Goal: Task Accomplishment & Management: Use online tool/utility

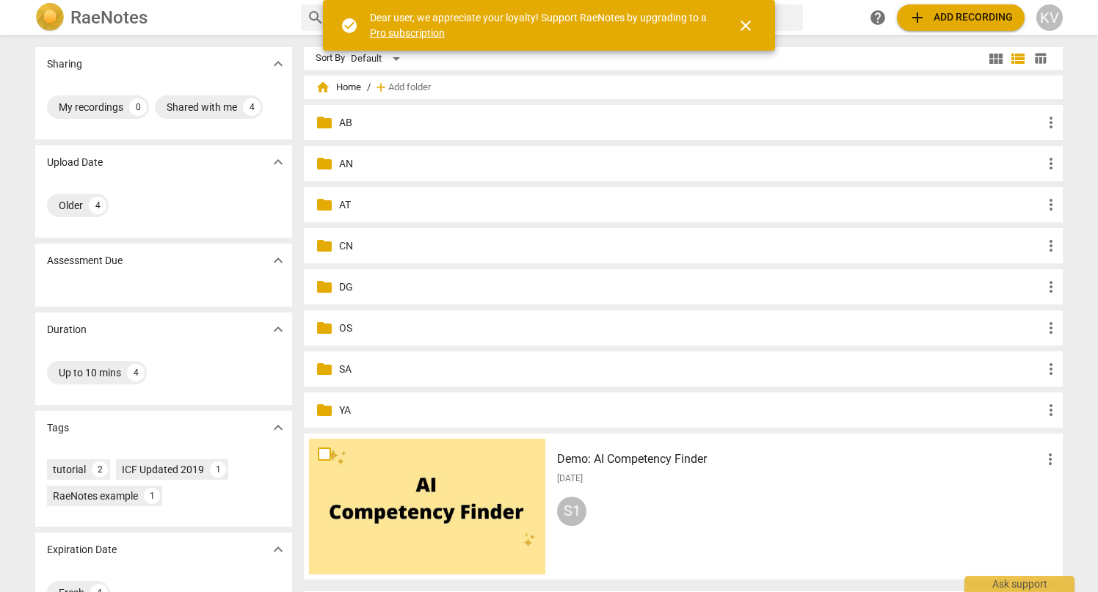
click at [350, 128] on p "AB" at bounding box center [690, 122] width 703 height 15
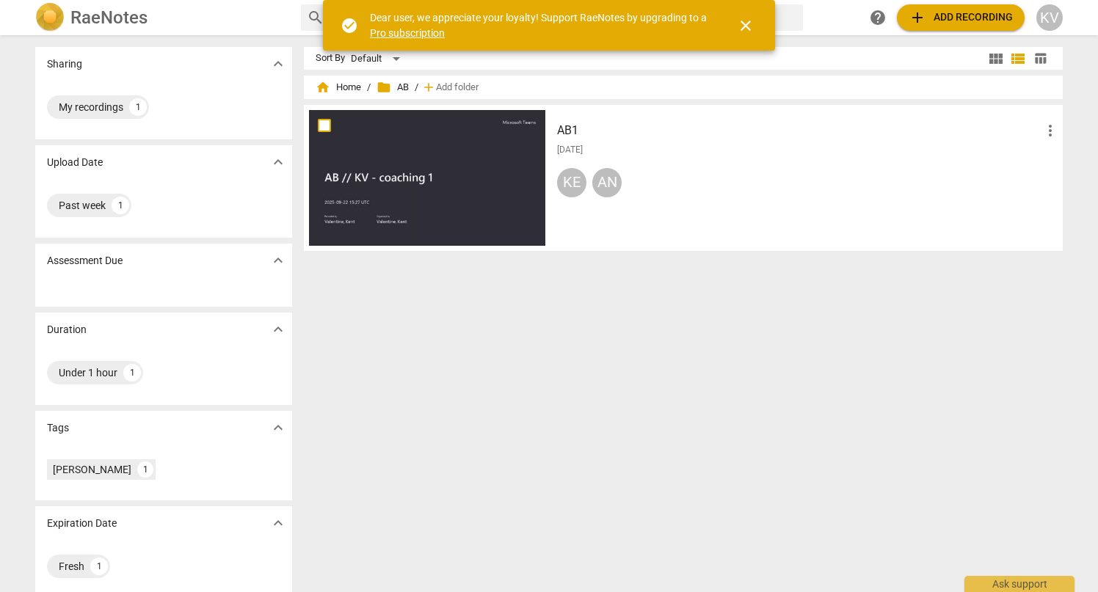
click at [389, 167] on div at bounding box center [427, 178] width 236 height 136
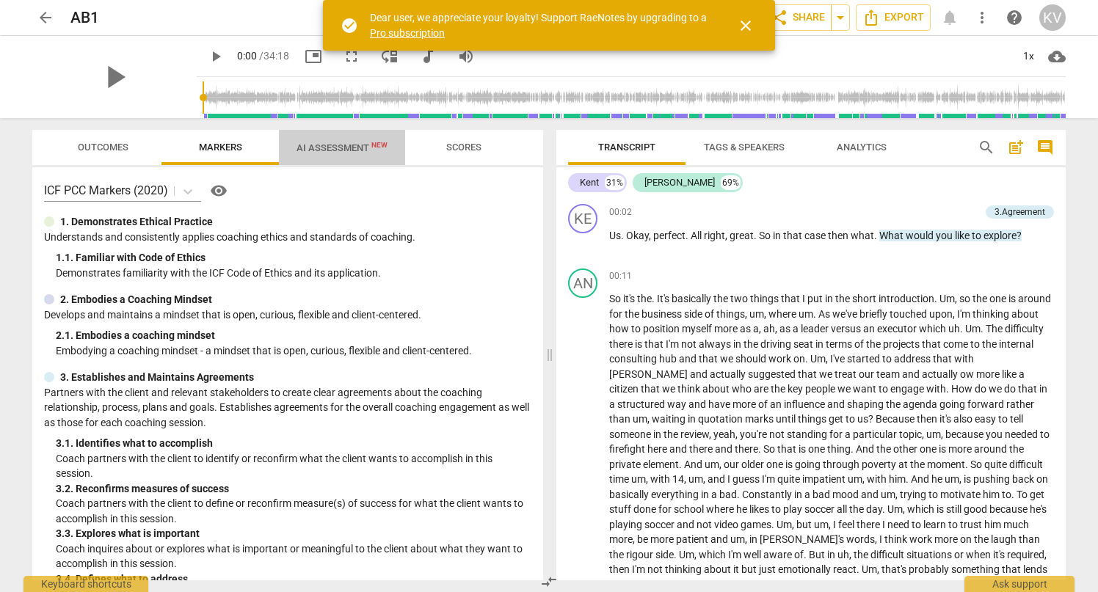
click at [337, 141] on span "AI Assessment New" at bounding box center [342, 148] width 126 height 22
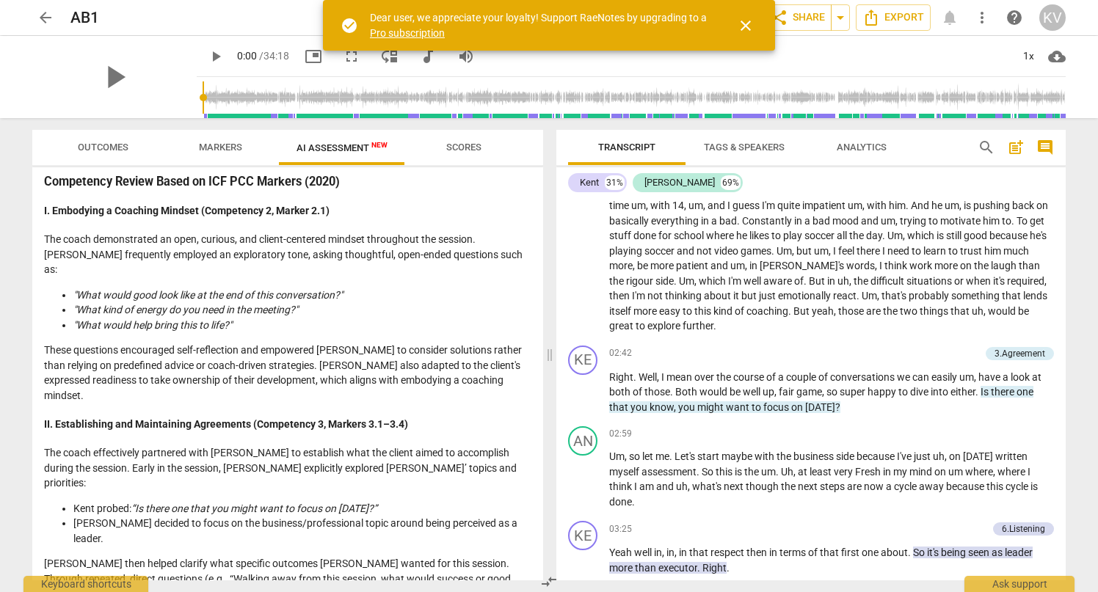
scroll to position [275, 0]
click at [221, 146] on span "Markers" at bounding box center [220, 147] width 43 height 11
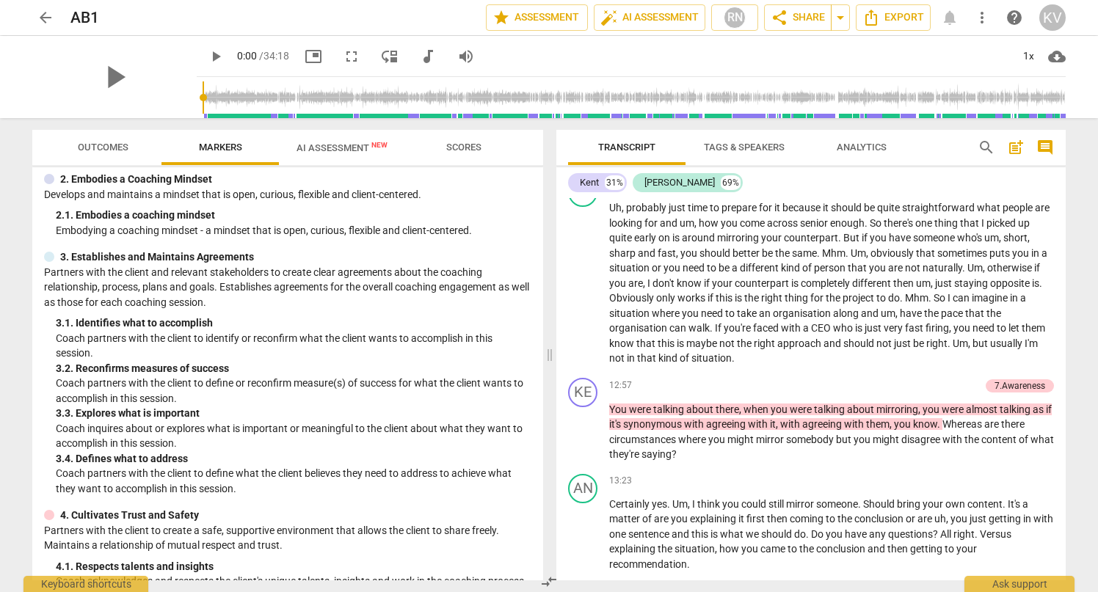
scroll to position [120, 0]
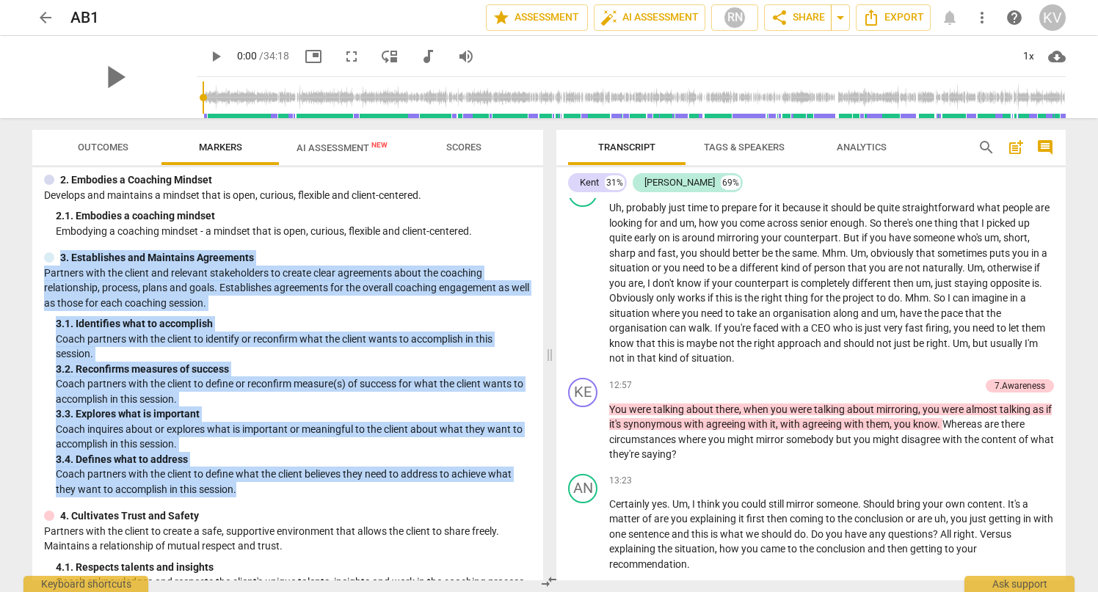
drag, startPoint x: 62, startPoint y: 253, endPoint x: 253, endPoint y: 485, distance: 300.4
click at [253, 485] on div "3. Establishes and Maintains Agreements Partners with the client and relevant s…" at bounding box center [287, 373] width 487 height 247
copy div "3. Establishes and Maintains Agreements Partners with the client and relevant s…"
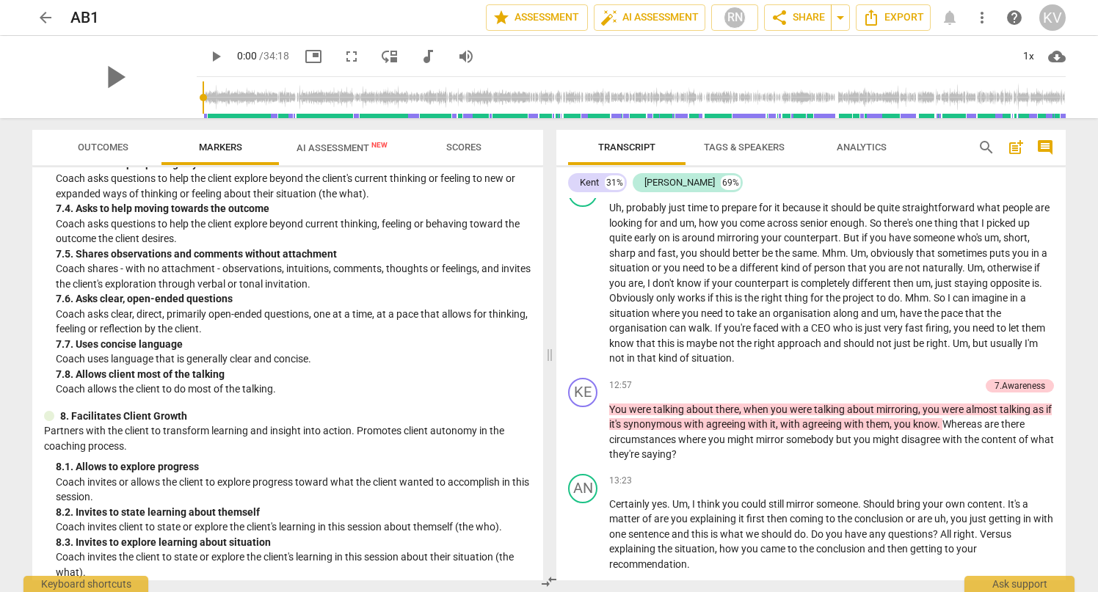
scroll to position [1581, 0]
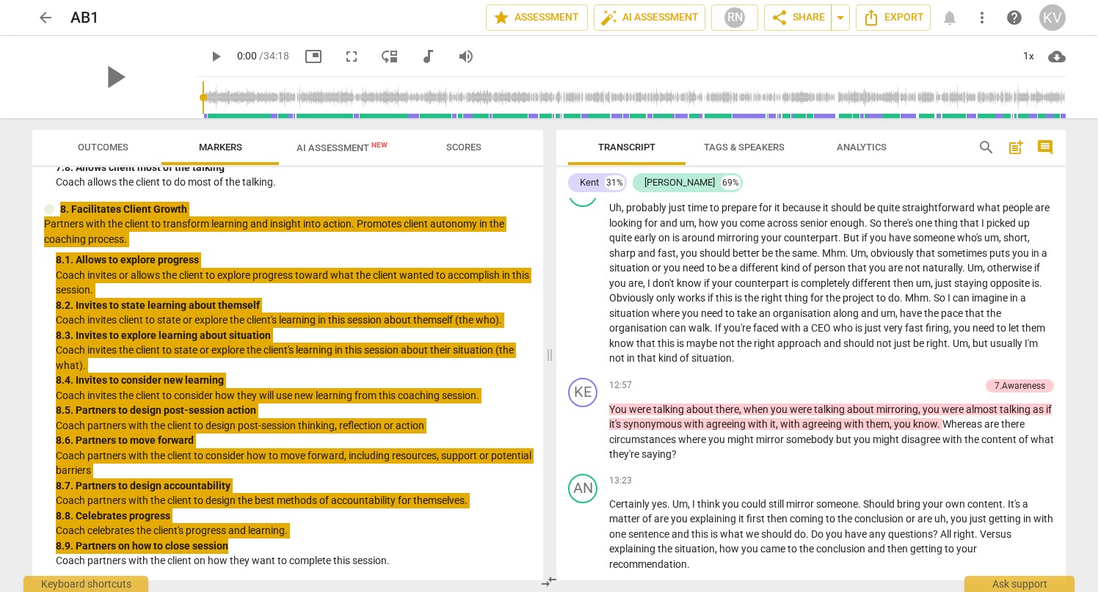
drag, startPoint x: 60, startPoint y: 211, endPoint x: 414, endPoint y: 543, distance: 485.6
click at [414, 543] on div "8. Facilitates Client Growth Partners with the client to transform learning and…" at bounding box center [287, 385] width 487 height 367
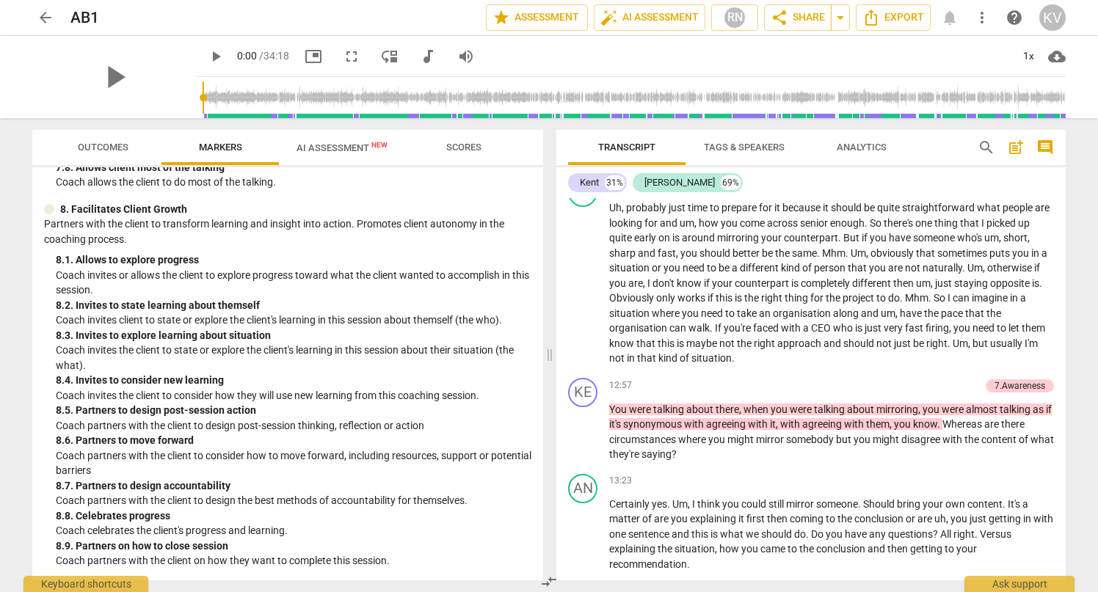
click at [397, 561] on p "Coach partners with the client on how they want to complete this session." at bounding box center [294, 561] width 476 height 15
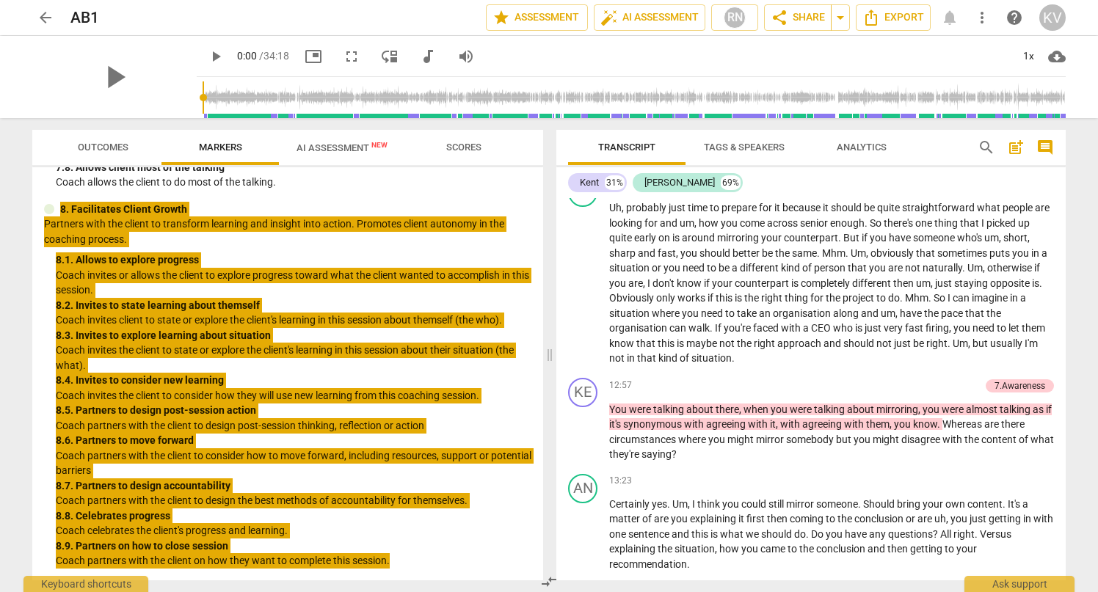
drag, startPoint x: 392, startPoint y: 562, endPoint x: 55, endPoint y: 205, distance: 490.7
click at [55, 205] on div "8. Facilitates Client Growth Partners with the client to transform learning and…" at bounding box center [287, 385] width 487 height 367
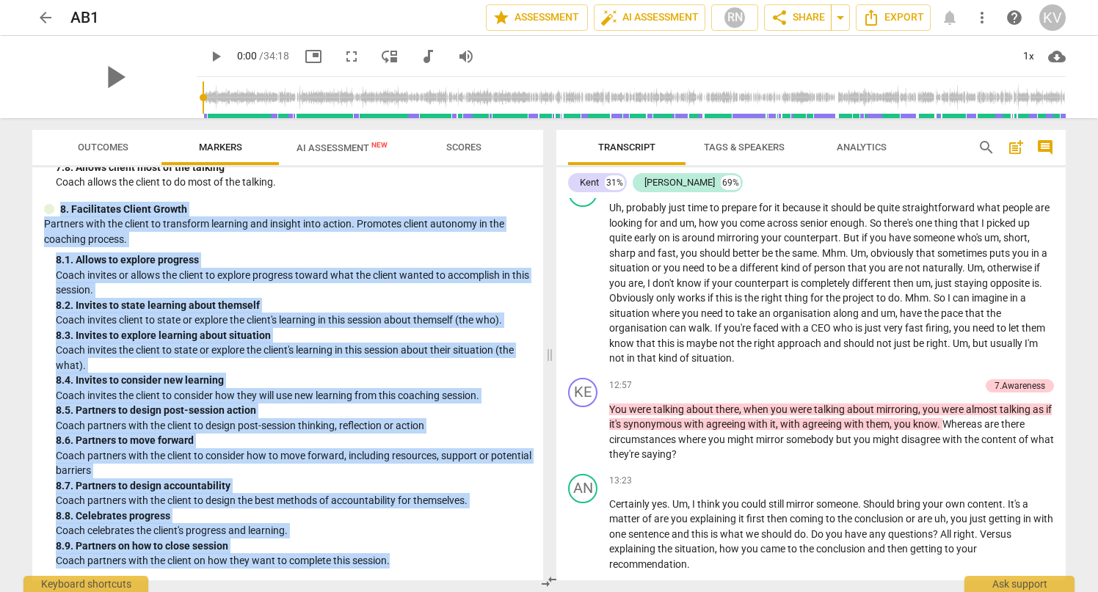
copy div "8. Facilitates Client Growth Partners with the client to transform learning and…"
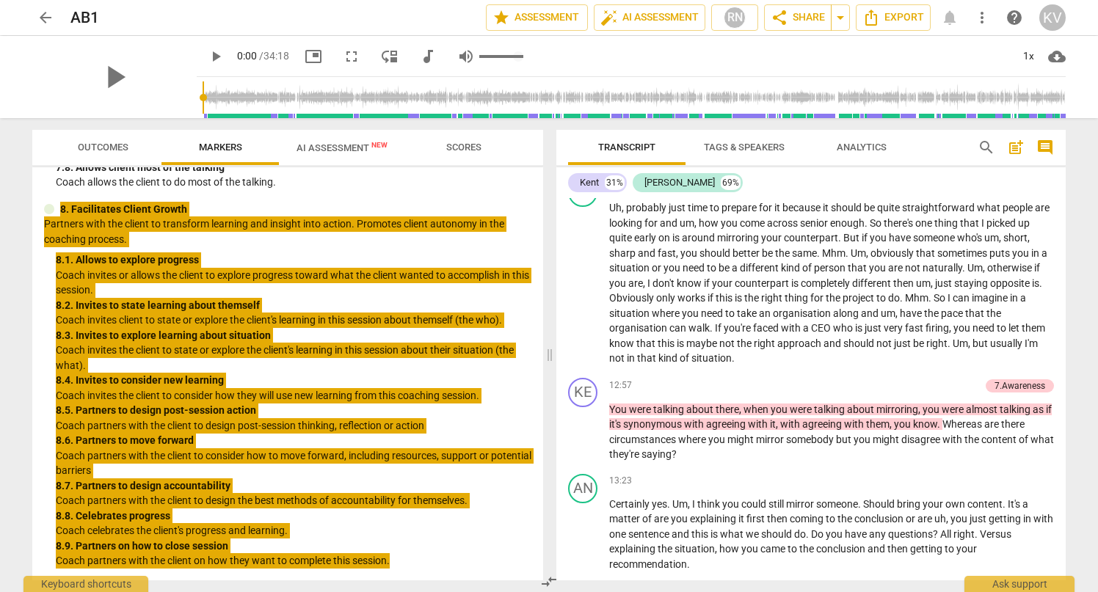
drag, startPoint x: 115, startPoint y: 292, endPoint x: 440, endPoint y: 65, distance: 396.5
click at [0, 0] on div "arrow_back AB1 edit star Assessment auto_fix_high AI Assessment RN share Share …" at bounding box center [549, 296] width 1098 height 592
